Goal: Task Accomplishment & Management: Complete application form

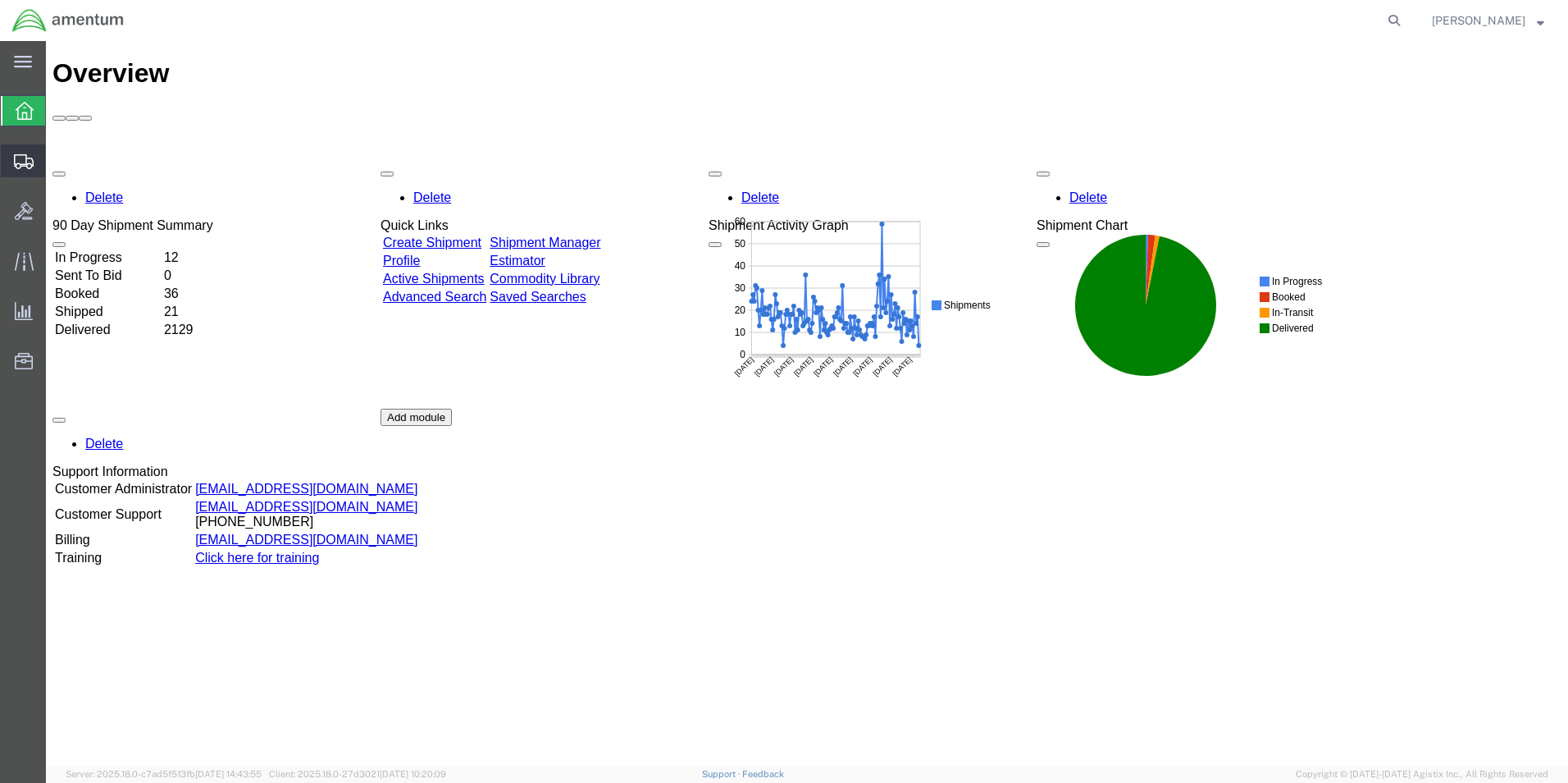
click at [0, 0] on span "Create from Template" at bounding box center [0, 0] width 0 height 0
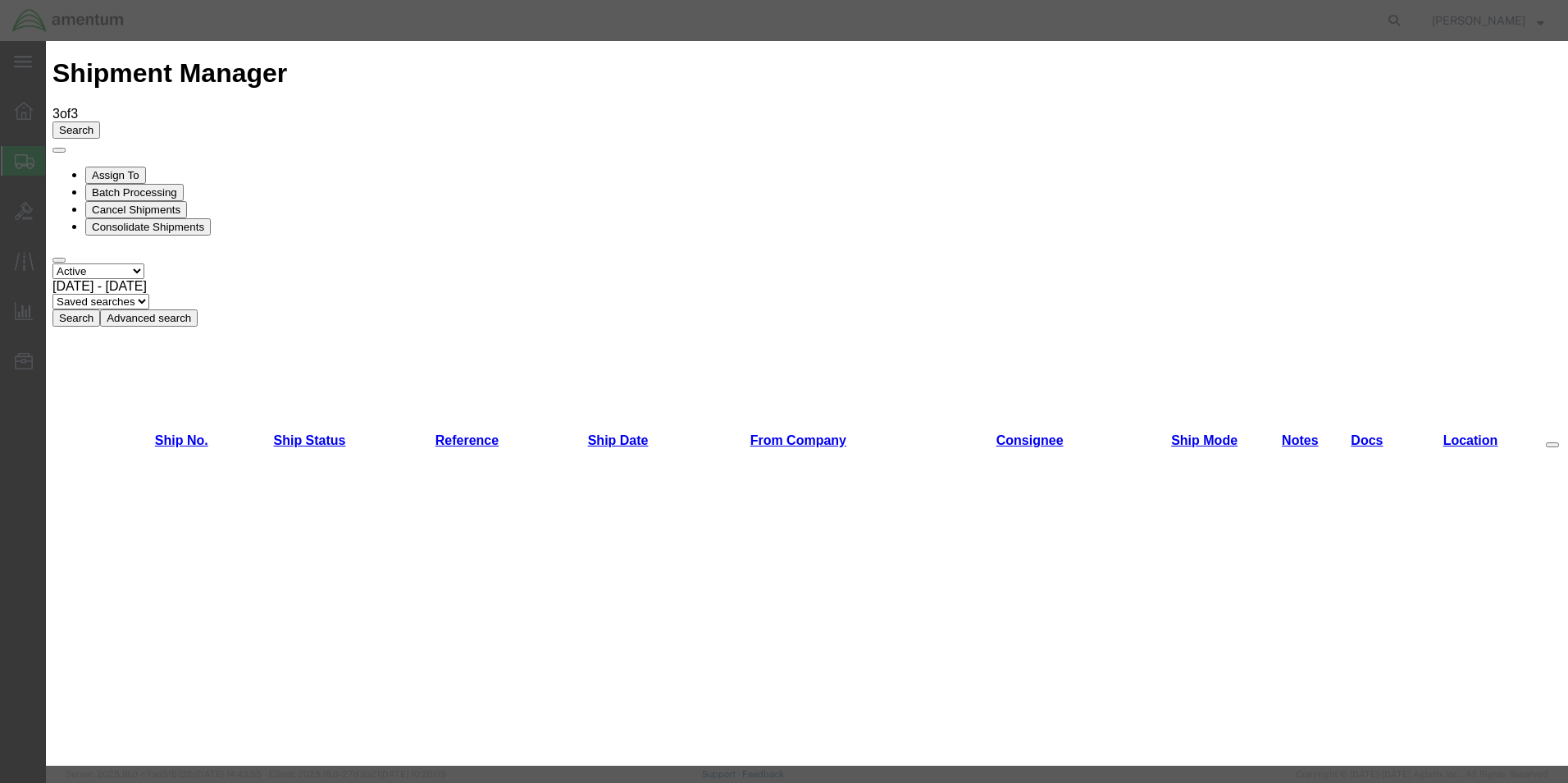
scroll to position [246, 0]
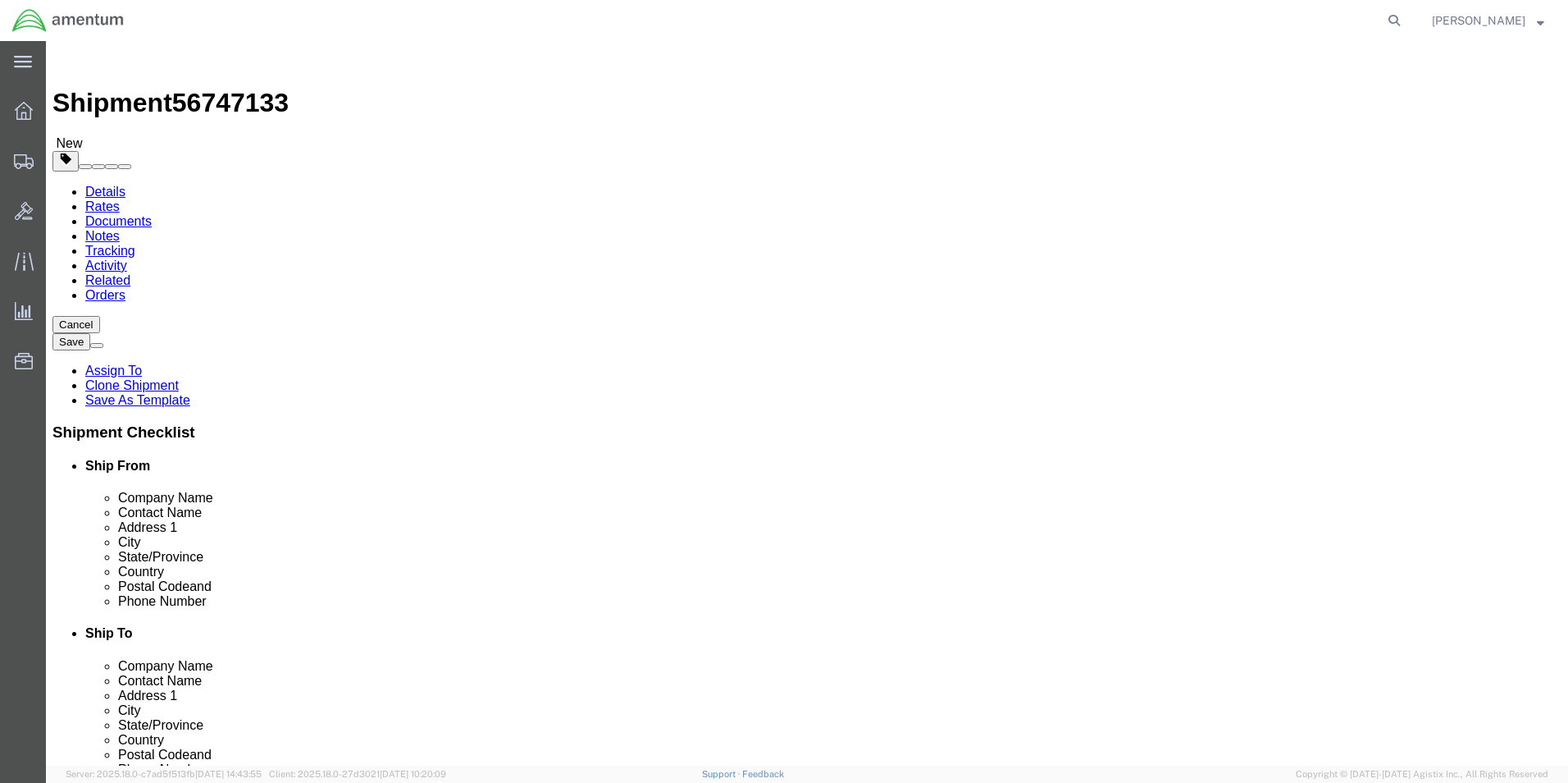
select select "49831"
select select "49916"
type input "da"
drag, startPoint x: 1159, startPoint y: 450, endPoint x: 1153, endPoint y: 282, distance: 168.1
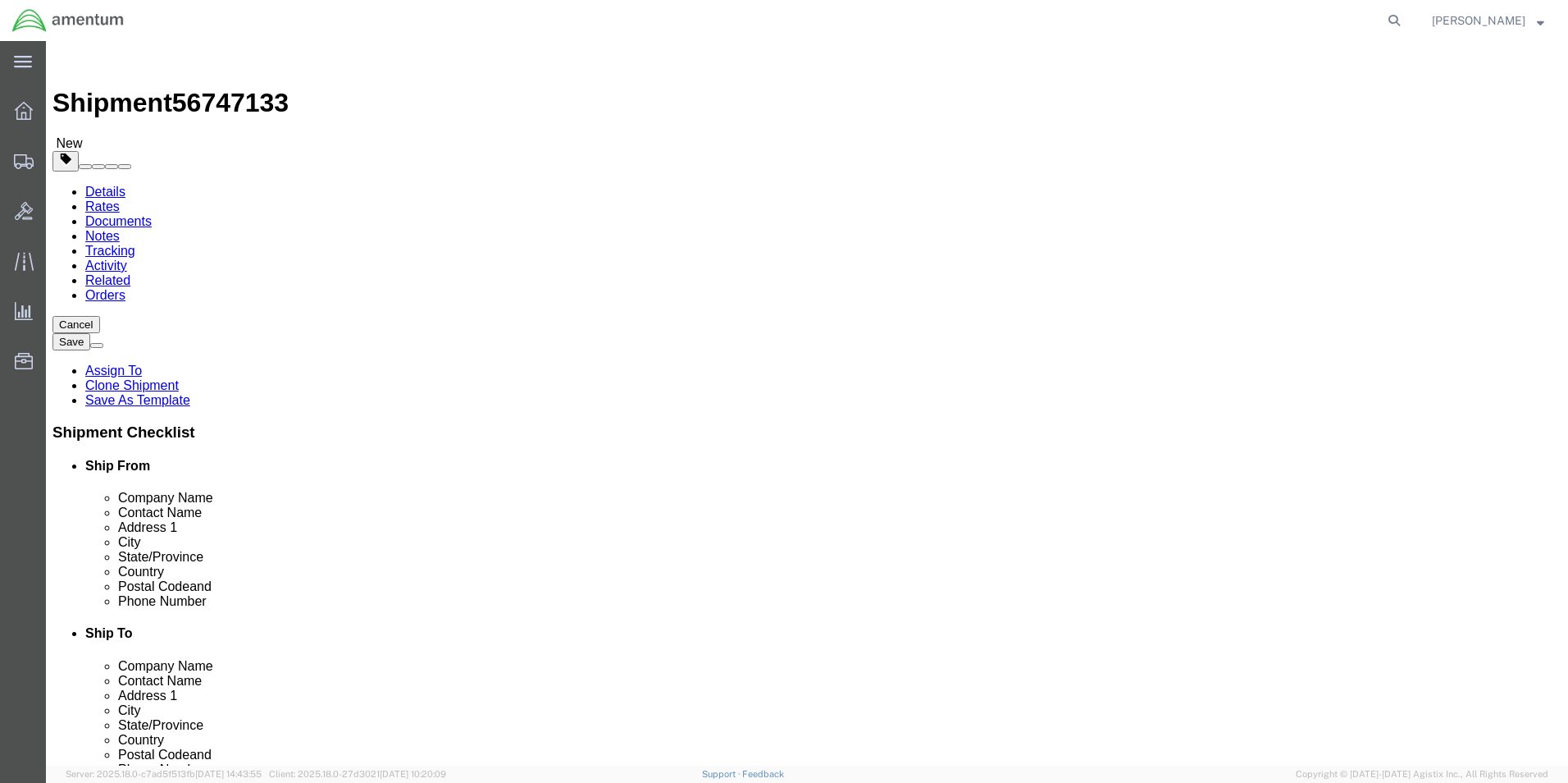
click div "My Profile Location [PHONE_NUMBER] [PHONE_NUMBER] [PHONE_NUMBER] [PHONE_NUMBER]…"
select select "52728"
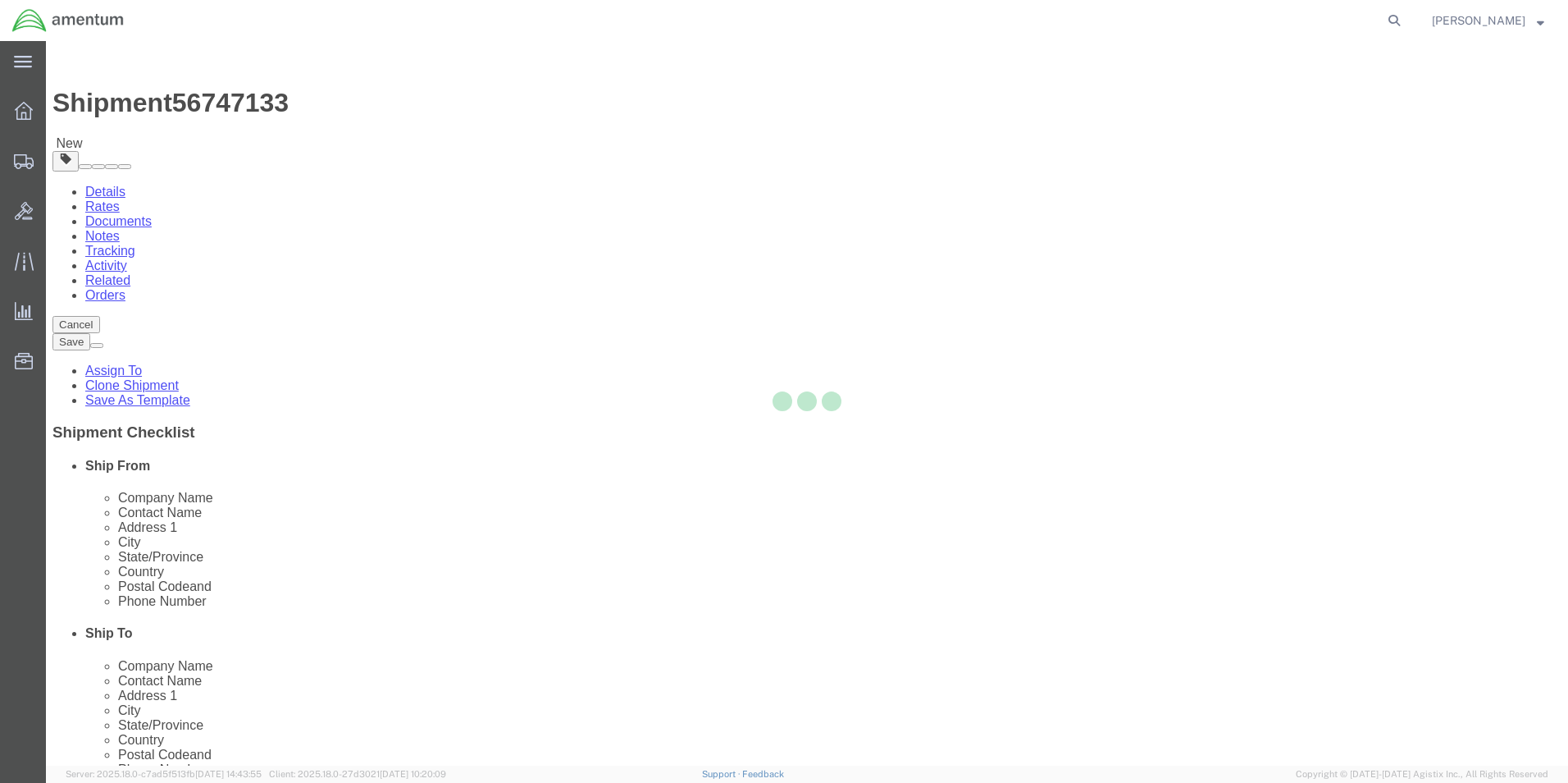
click at [961, 347] on div at bounding box center [807, 403] width 1523 height 725
type input "[PHONE_NUMBER]"
type input "20876"
checkbox input "false"
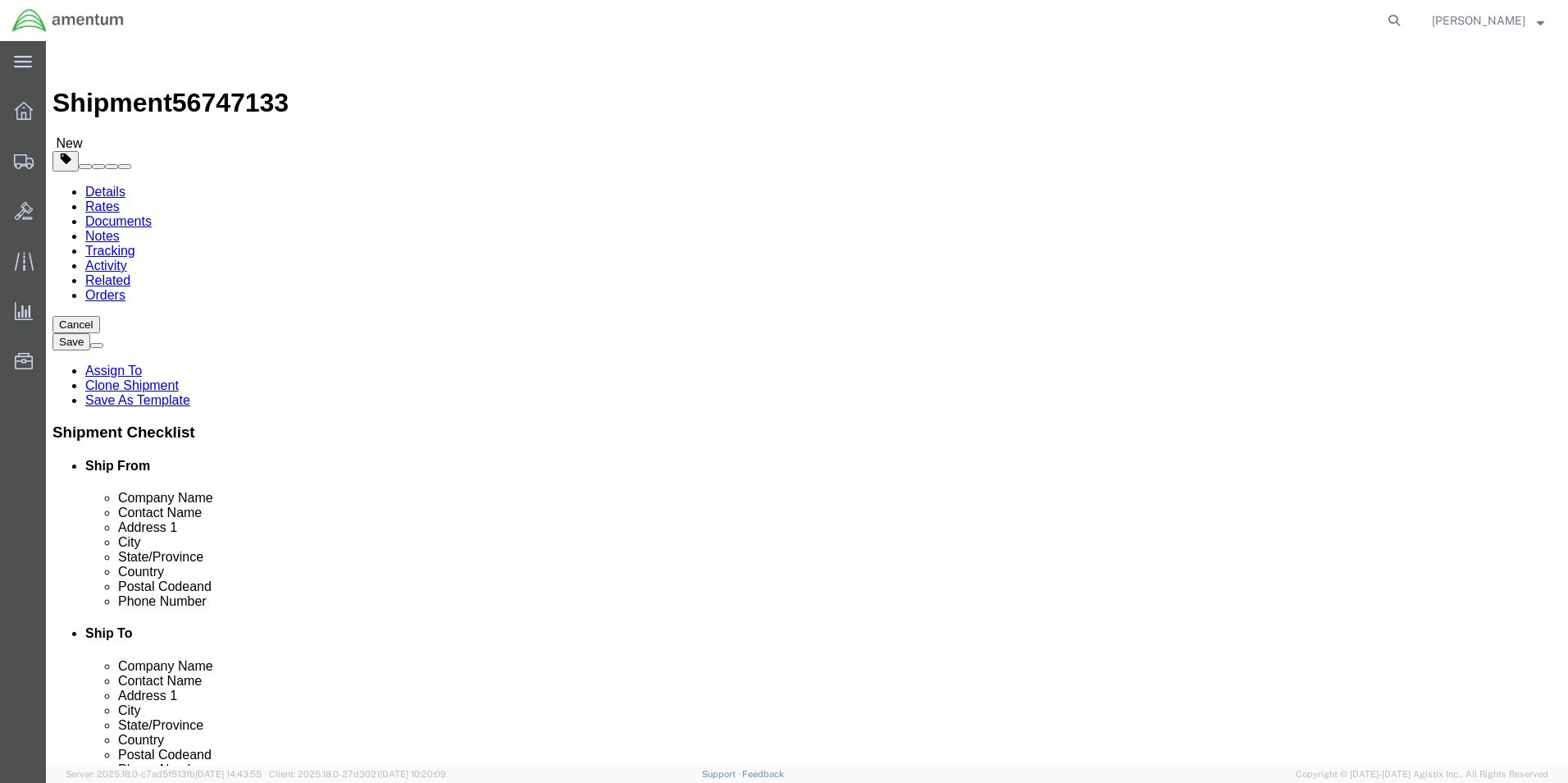
select select "MD"
select select "MYPROFILE"
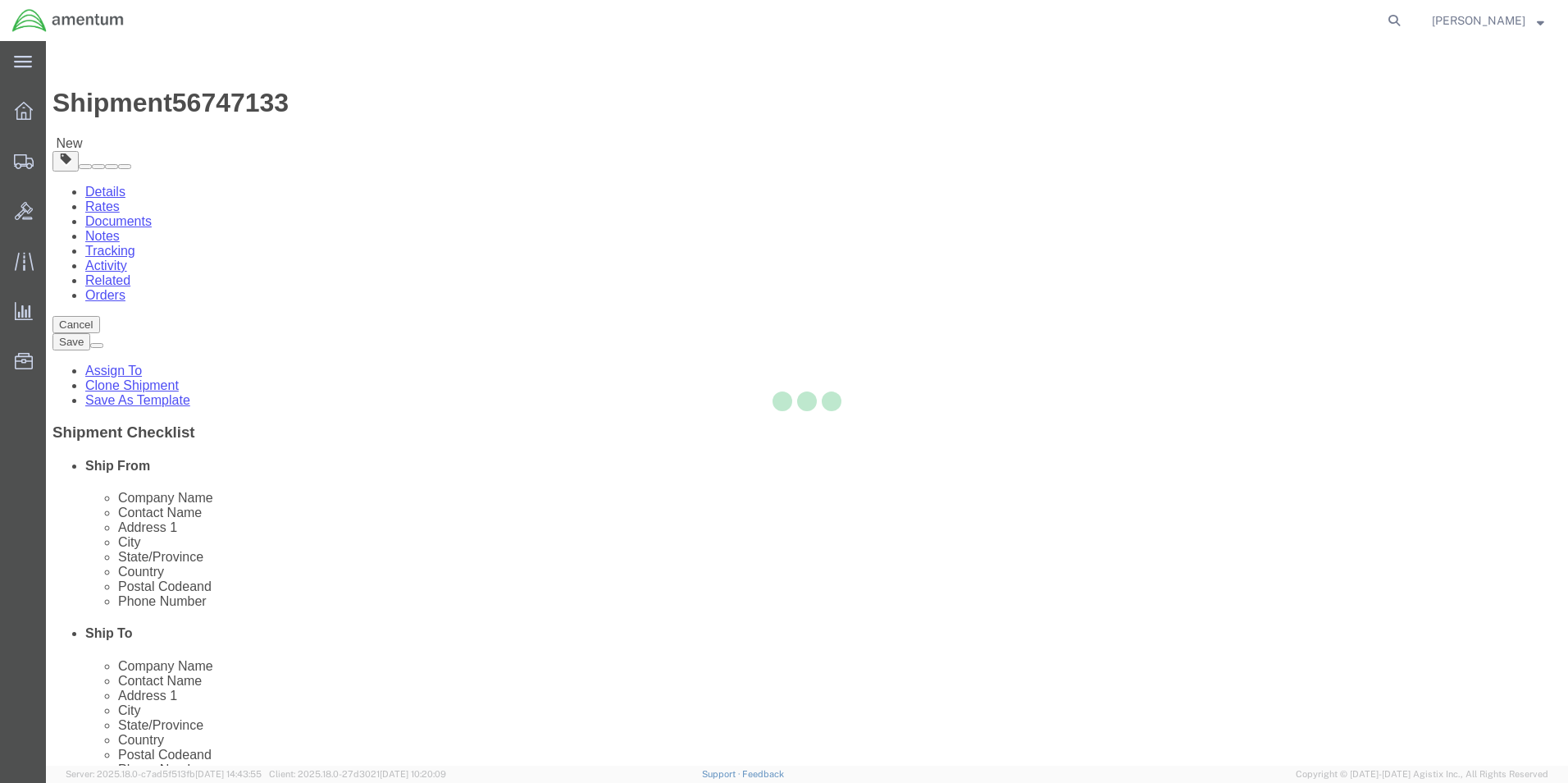
type input "79906"
type input "[PHONE_NUMBER]"
type input "[PERSON_NAME][EMAIL_ADDRESS][PERSON_NAME][DOMAIN_NAME]"
checkbox input "true"
select select "[GEOGRAPHIC_DATA]"
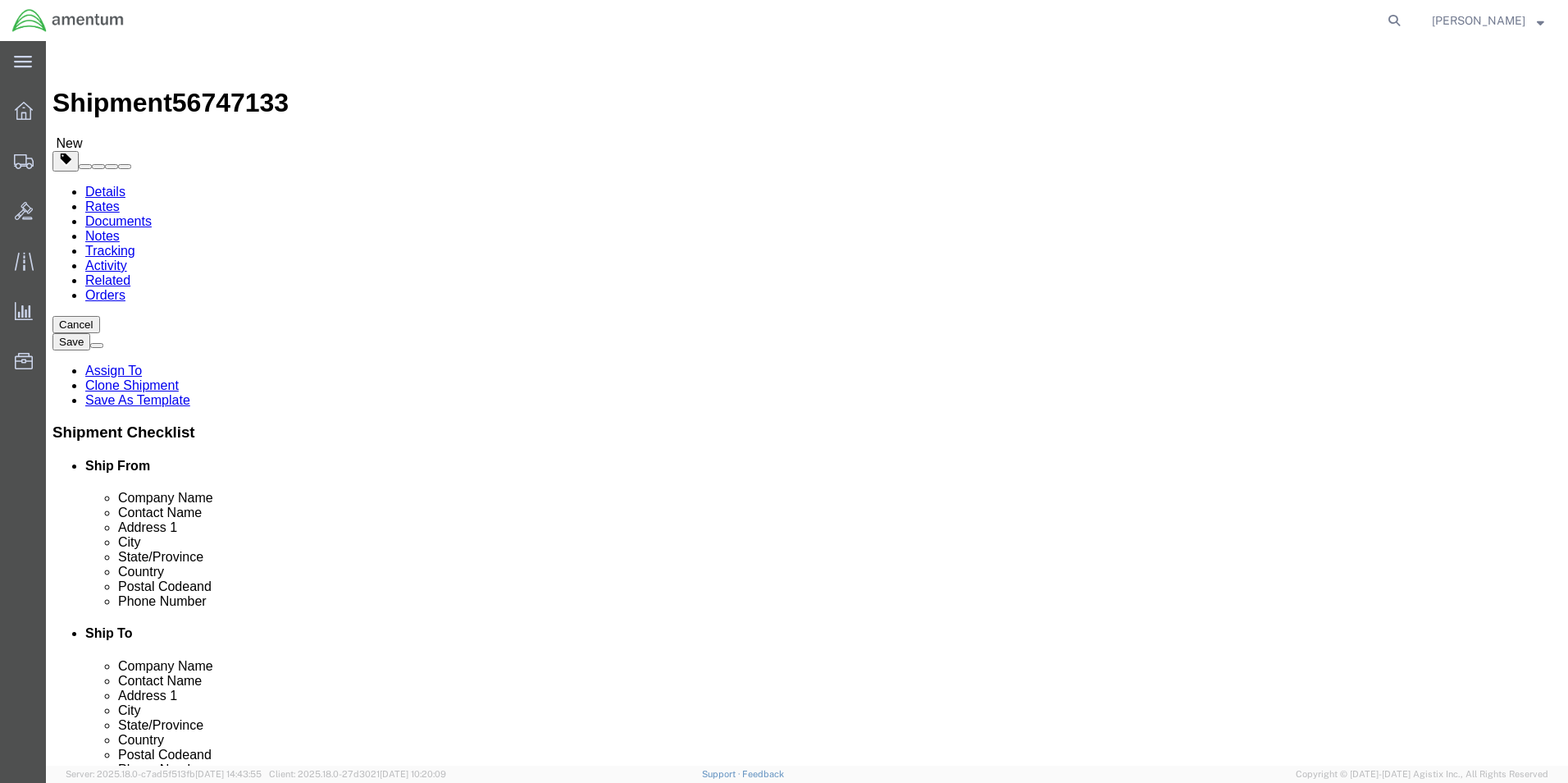
drag, startPoint x: 963, startPoint y: 305, endPoint x: 731, endPoint y: 325, distance: 232.9
click div "Location My Profile Location My Profile Location [PHONE_NUMBER] [PHONE_NUMBER] …"
type input "DALLAS AVIATION"
